Goal: Obtain resource: Obtain resource

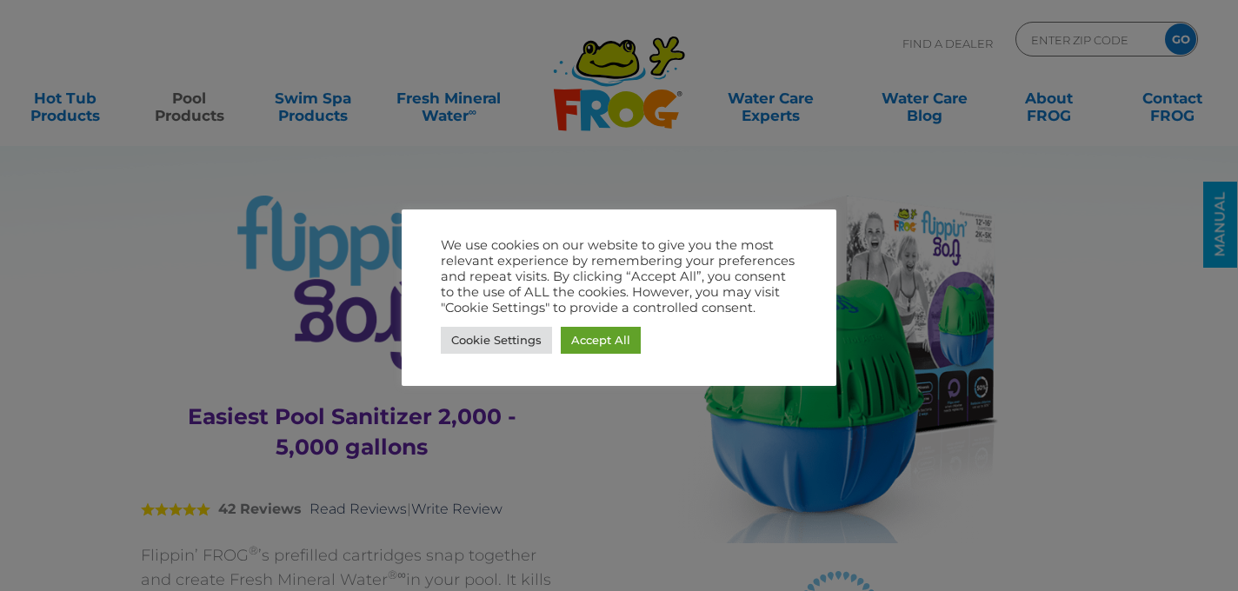
click at [594, 353] on div "Cookie Settings Accept All" at bounding box center [619, 341] width 357 height 36
click at [606, 340] on link "Accept All" at bounding box center [601, 340] width 80 height 27
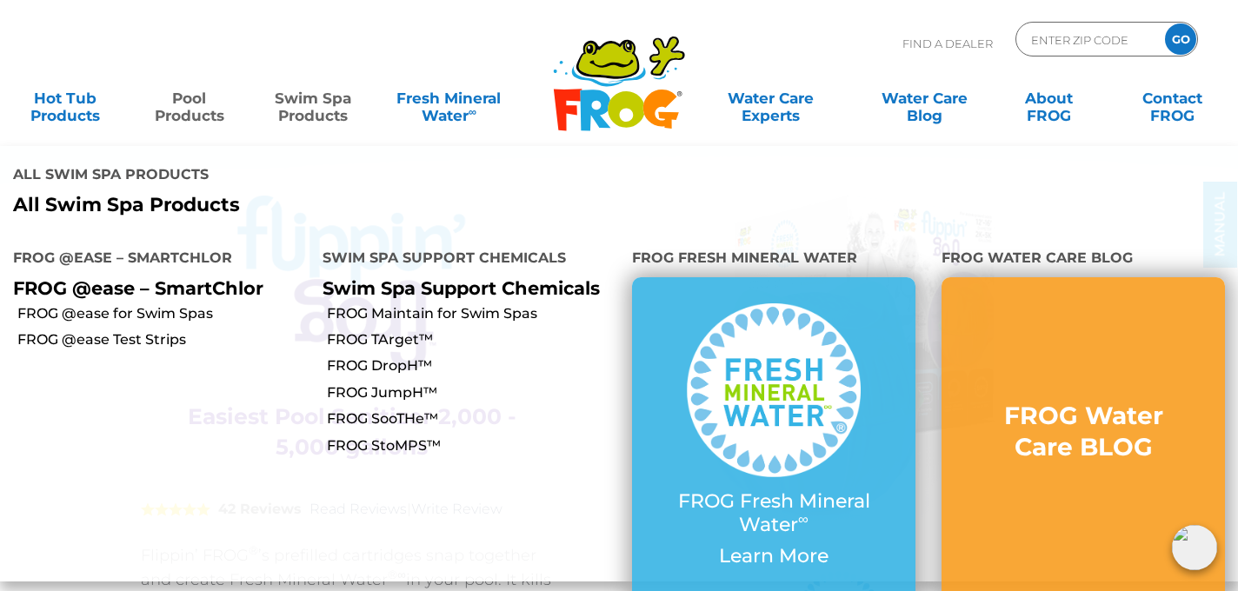
click at [290, 91] on link "Swim Spa Products" at bounding box center [313, 98] width 97 height 35
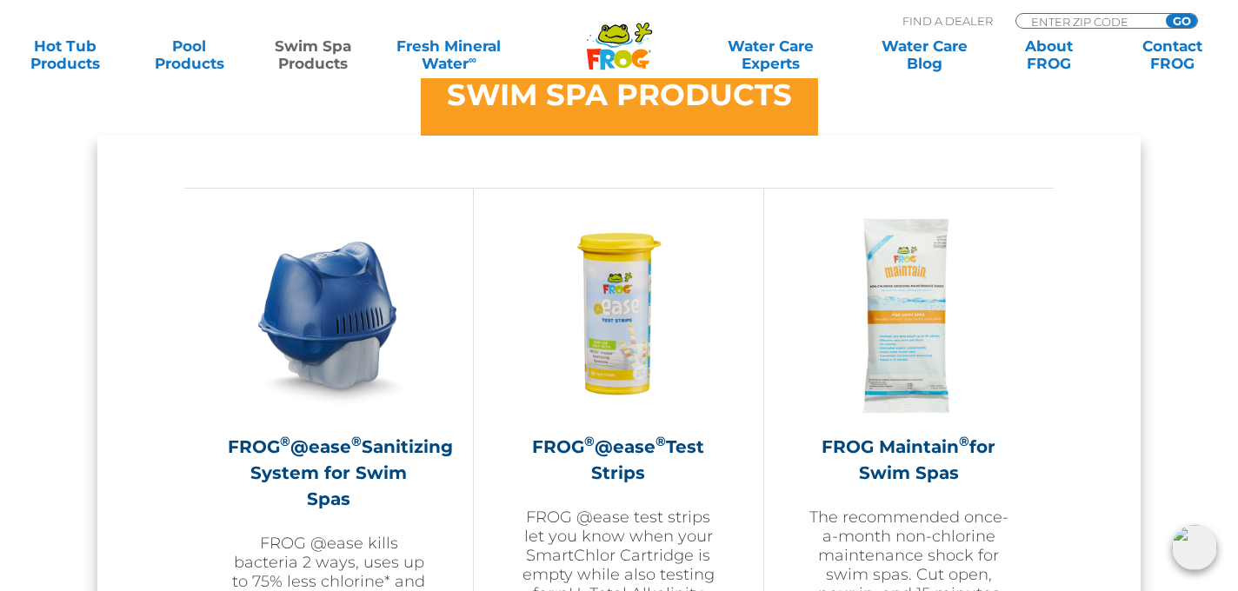
scroll to position [1495, 0]
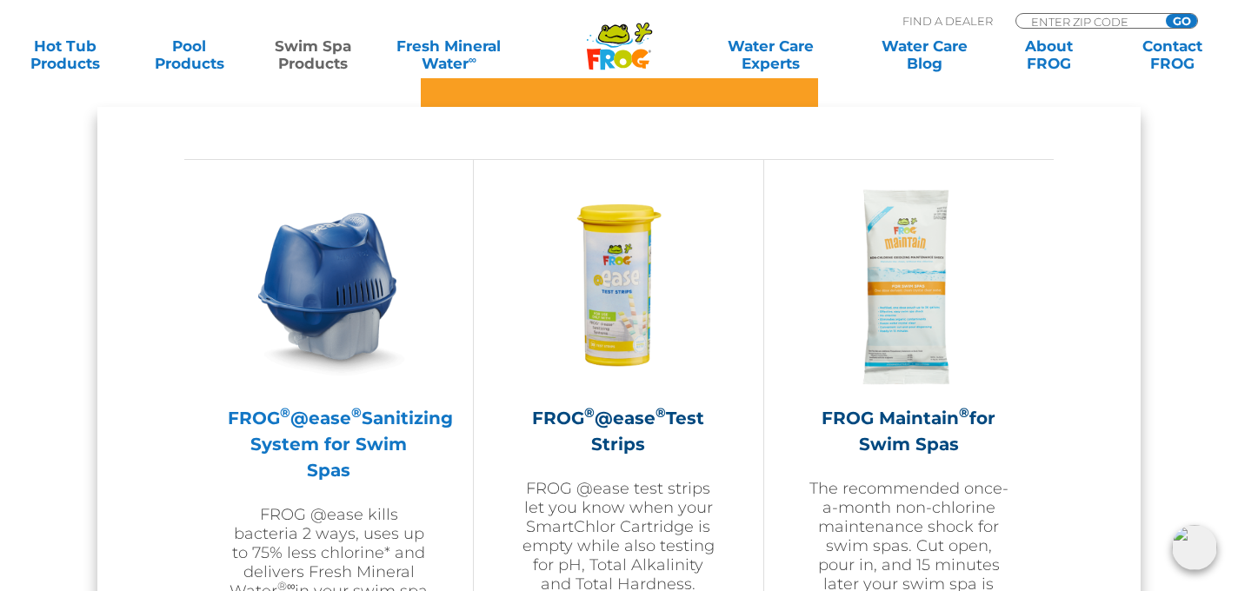
click at [324, 415] on h2 "FROG ® @ease ® Sanitizing System for Swim Spas" at bounding box center [329, 444] width 202 height 78
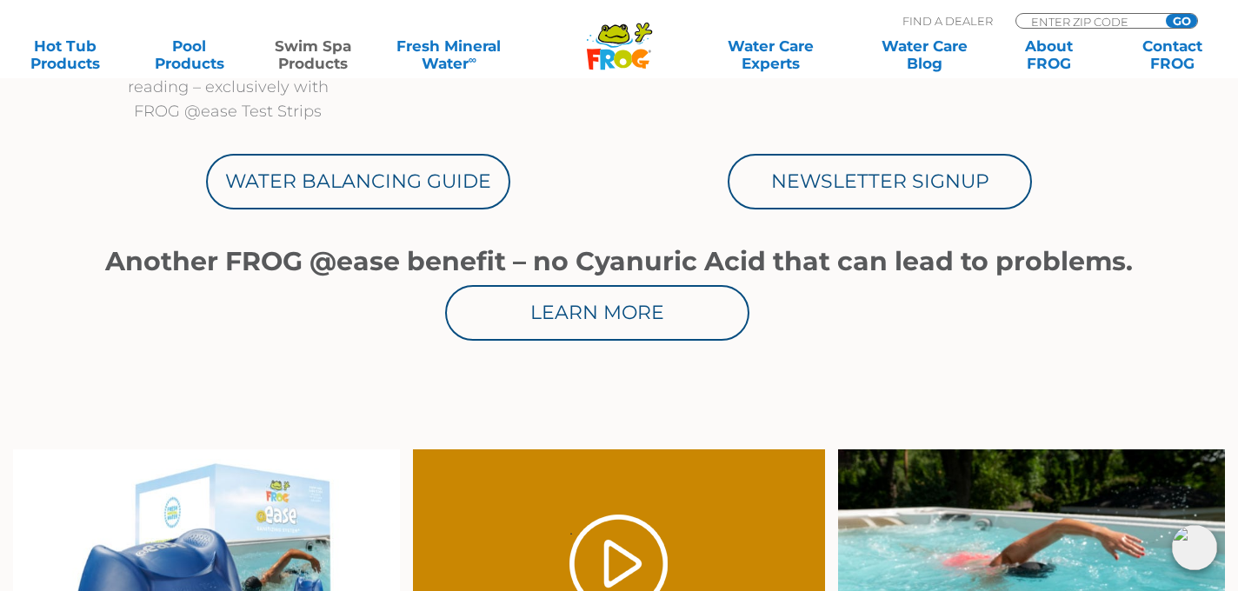
scroll to position [979, 0]
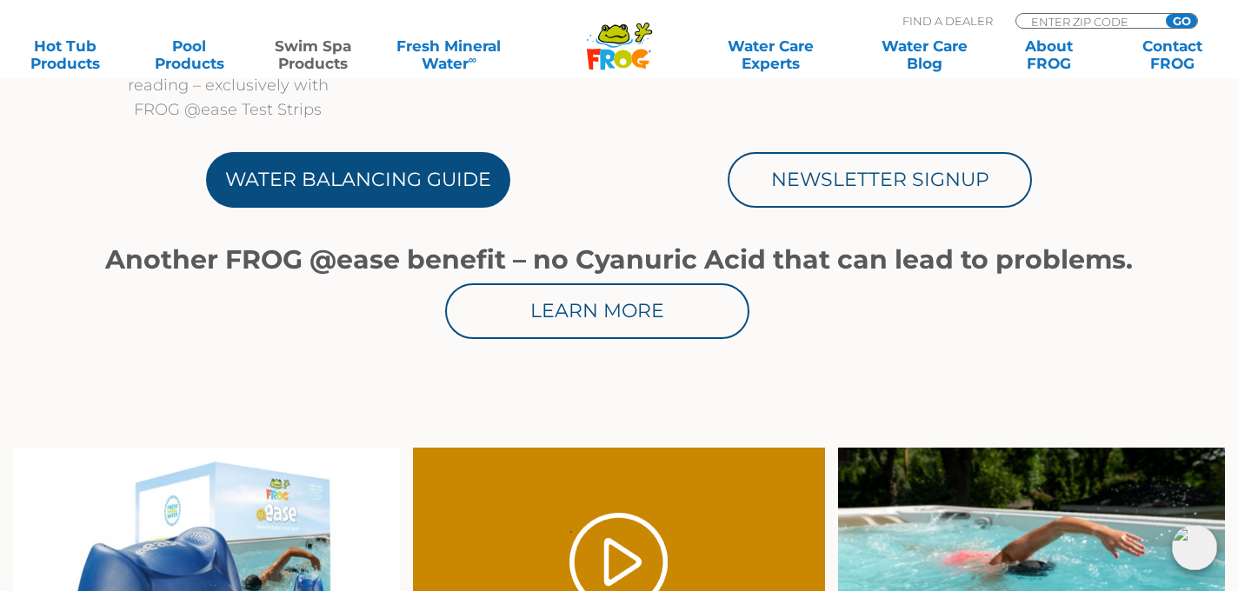
click at [400, 182] on link "Water Balancing Guide" at bounding box center [358, 180] width 304 height 56
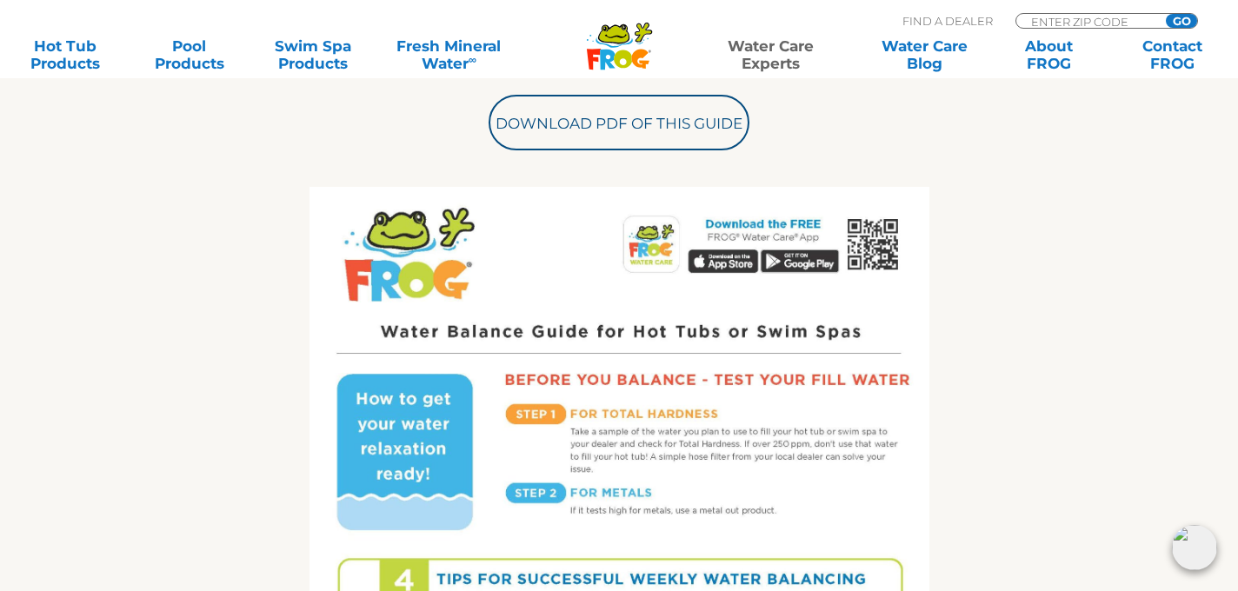
scroll to position [741, 0]
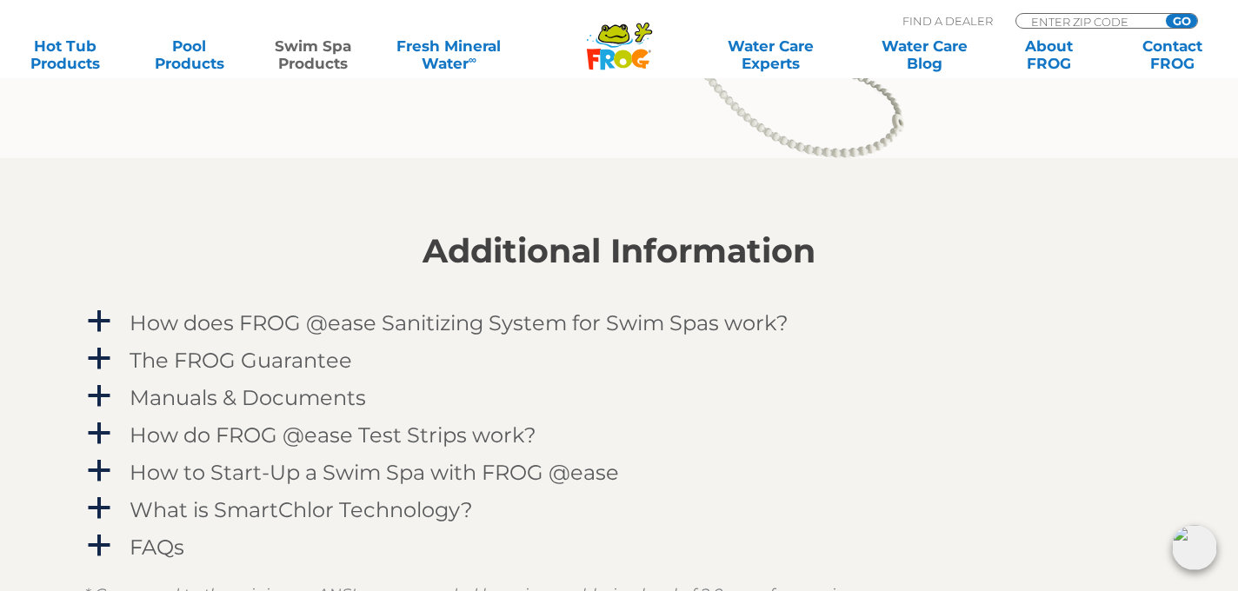
scroll to position [1945, 0]
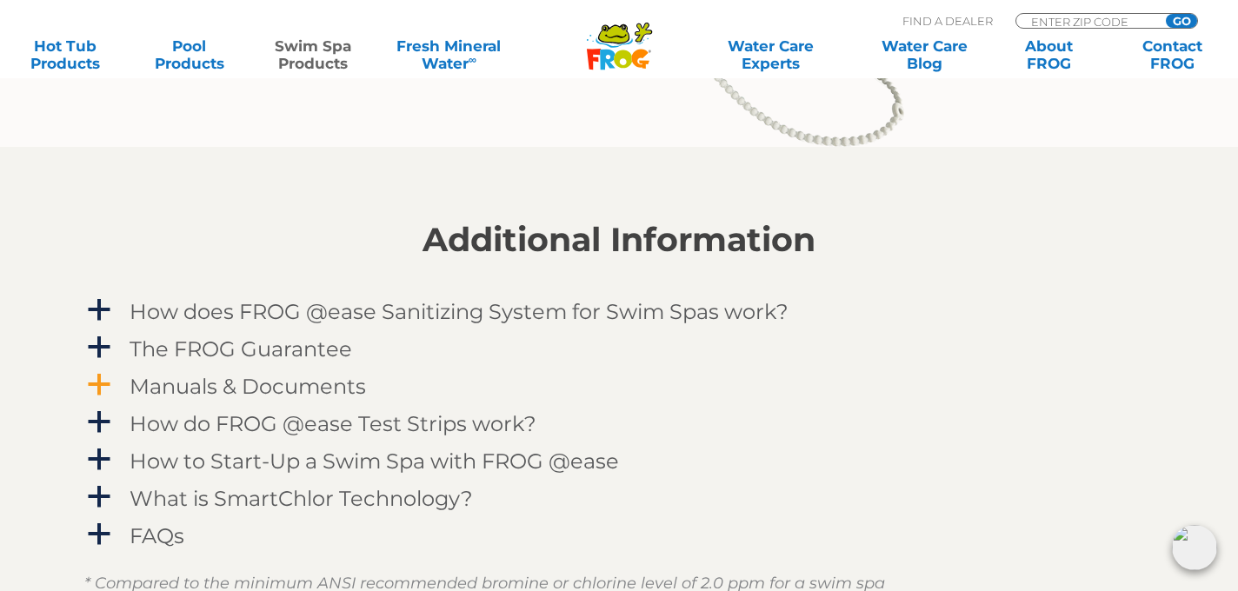
click at [349, 383] on h4 "Manuals & Documents" at bounding box center [248, 386] width 237 height 23
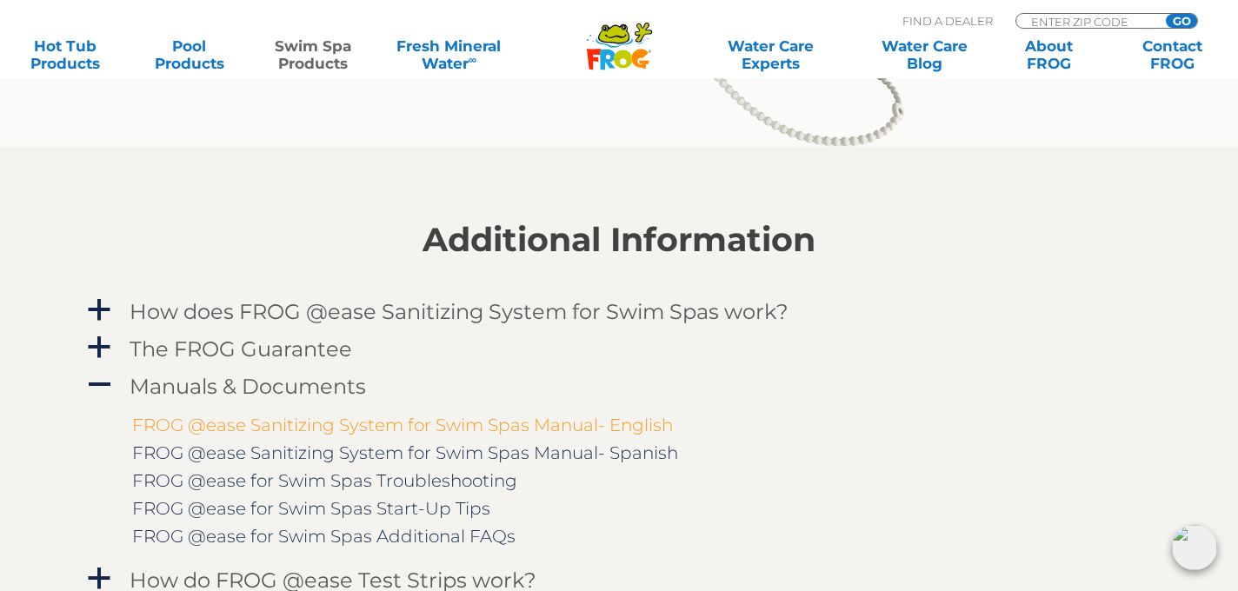
click at [337, 427] on link "FROG @ease Sanitizing System for Swim Spas Manual- English" at bounding box center [402, 425] width 541 height 21
